Goal: Task Accomplishment & Management: Manage account settings

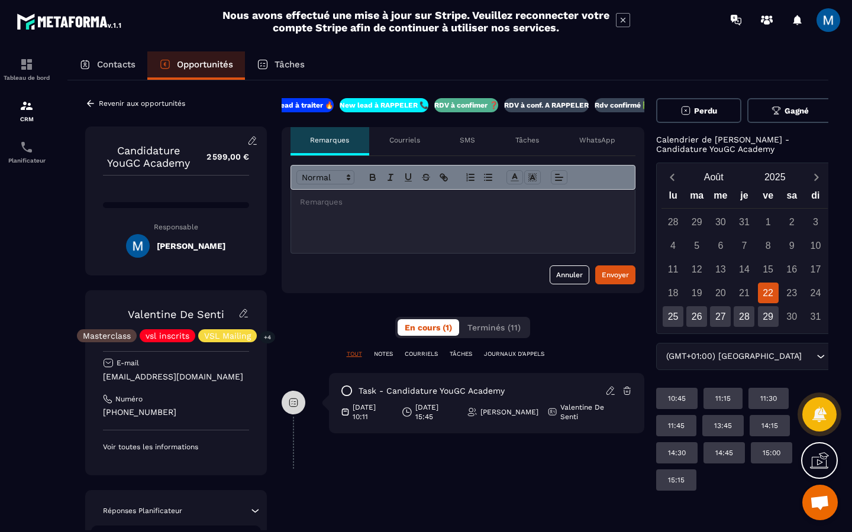
click at [528, 108] on p "RDV à conf. A RAPPELER" at bounding box center [546, 105] width 85 height 9
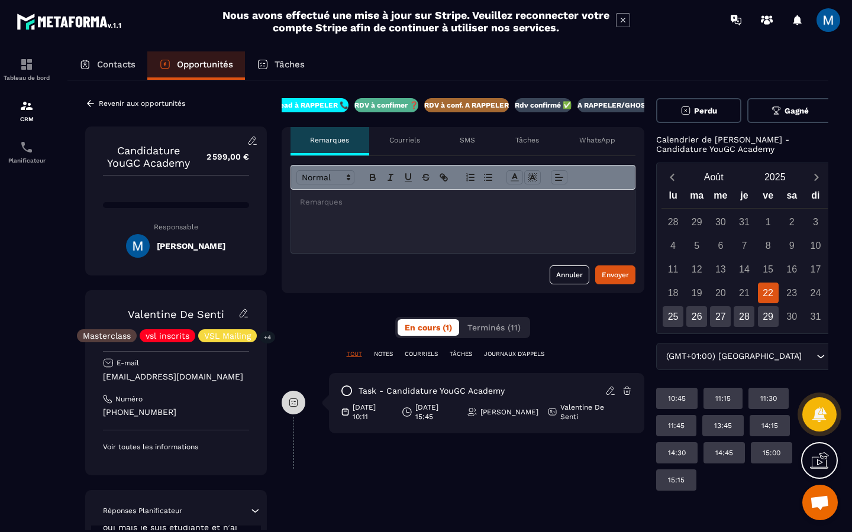
click at [80, 102] on div "Revenir aux opportunités Candidature YouGC Academy 2 599,00 € Responsable [PERS…" at bounding box center [447, 406] width 761 height 652
click at [94, 106] on icon at bounding box center [90, 103] width 11 height 11
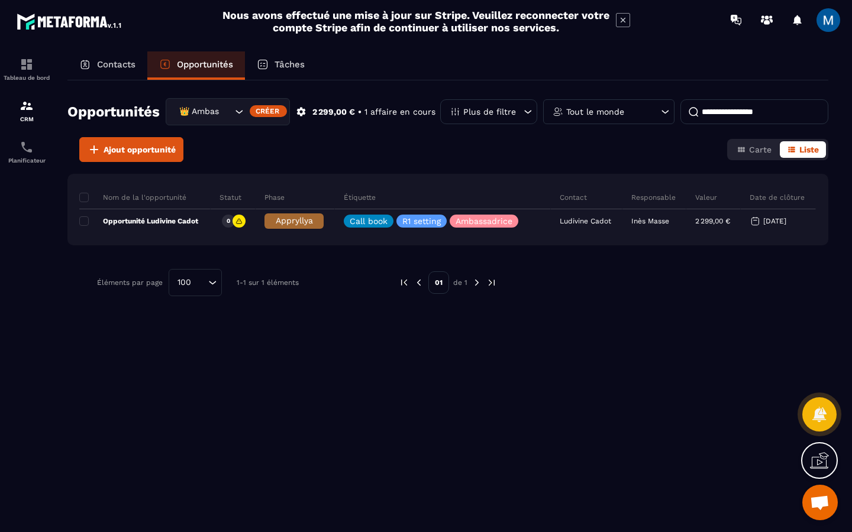
click at [237, 111] on icon "Search for option" at bounding box center [239, 112] width 12 height 12
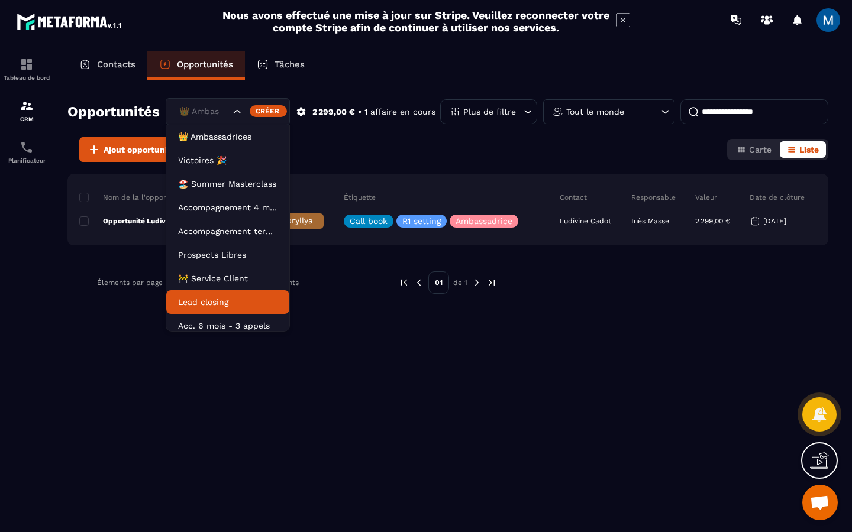
click at [242, 299] on p "Lead closing" at bounding box center [227, 302] width 99 height 12
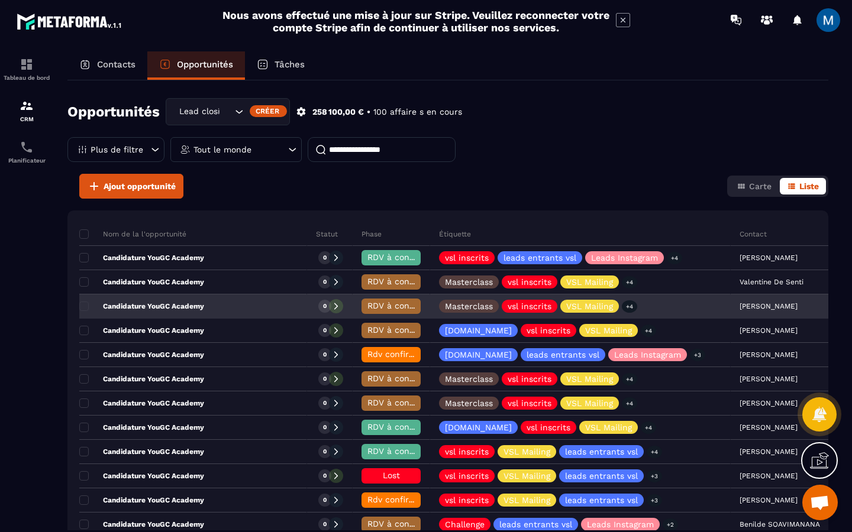
scroll to position [28, 0]
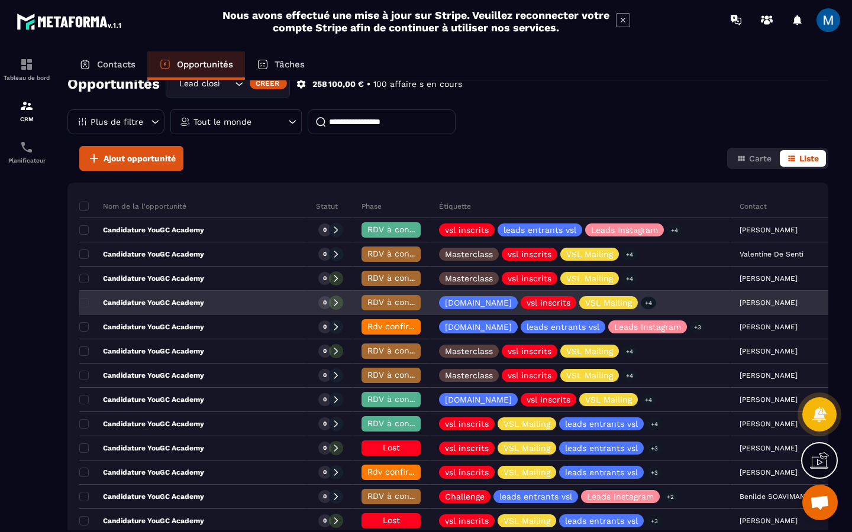
click at [367, 300] on span "RDV à conf. A RAPPELER" at bounding box center [416, 302] width 99 height 9
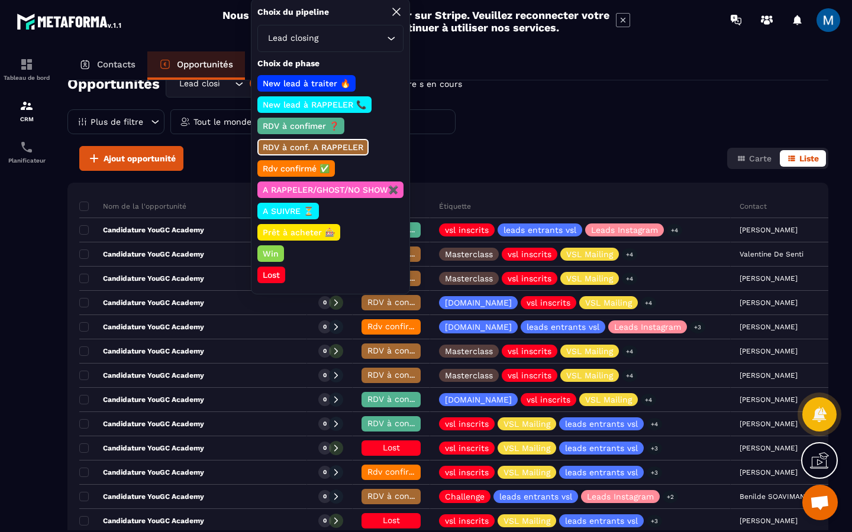
click at [312, 168] on p "Rdv confirmé ✅" at bounding box center [296, 169] width 70 height 12
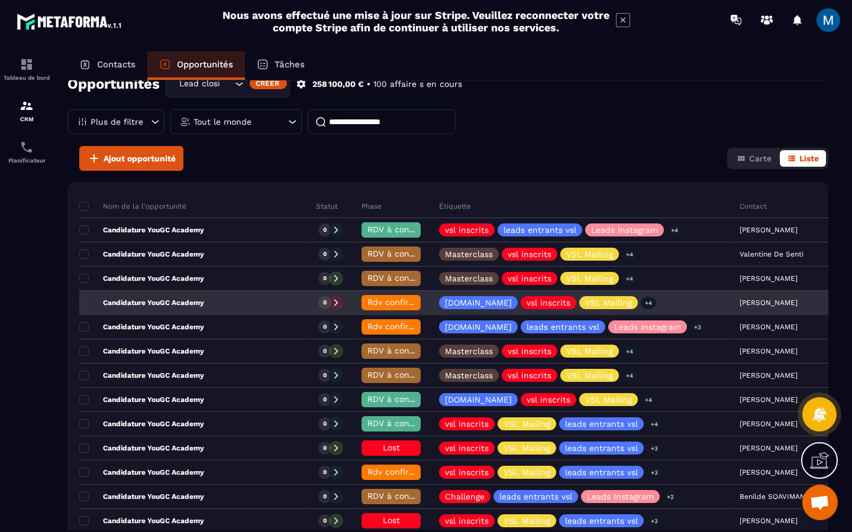
click at [234, 307] on div "Candidature YouGC Academy" at bounding box center [193, 304] width 228 height 24
